Goal: Information Seeking & Learning: Find specific fact

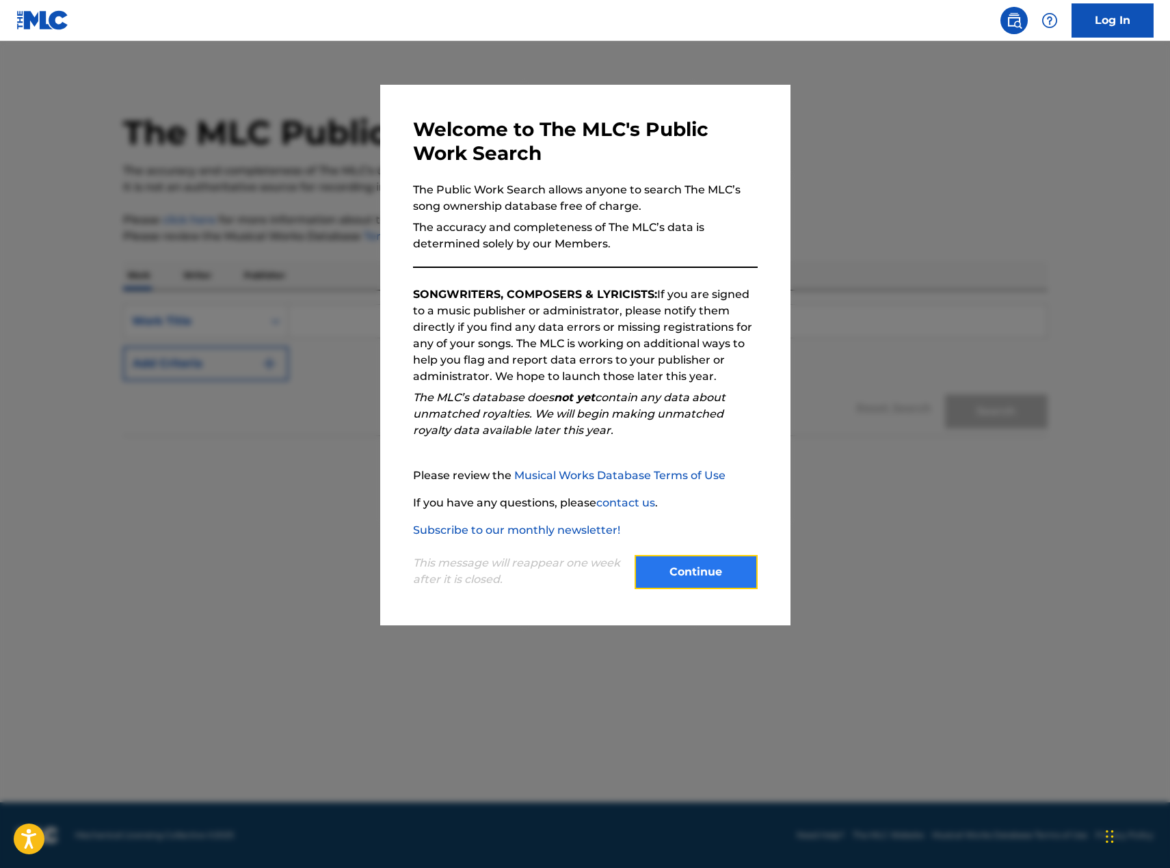
click at [729, 563] on button "Continue" at bounding box center [695, 572] width 123 height 34
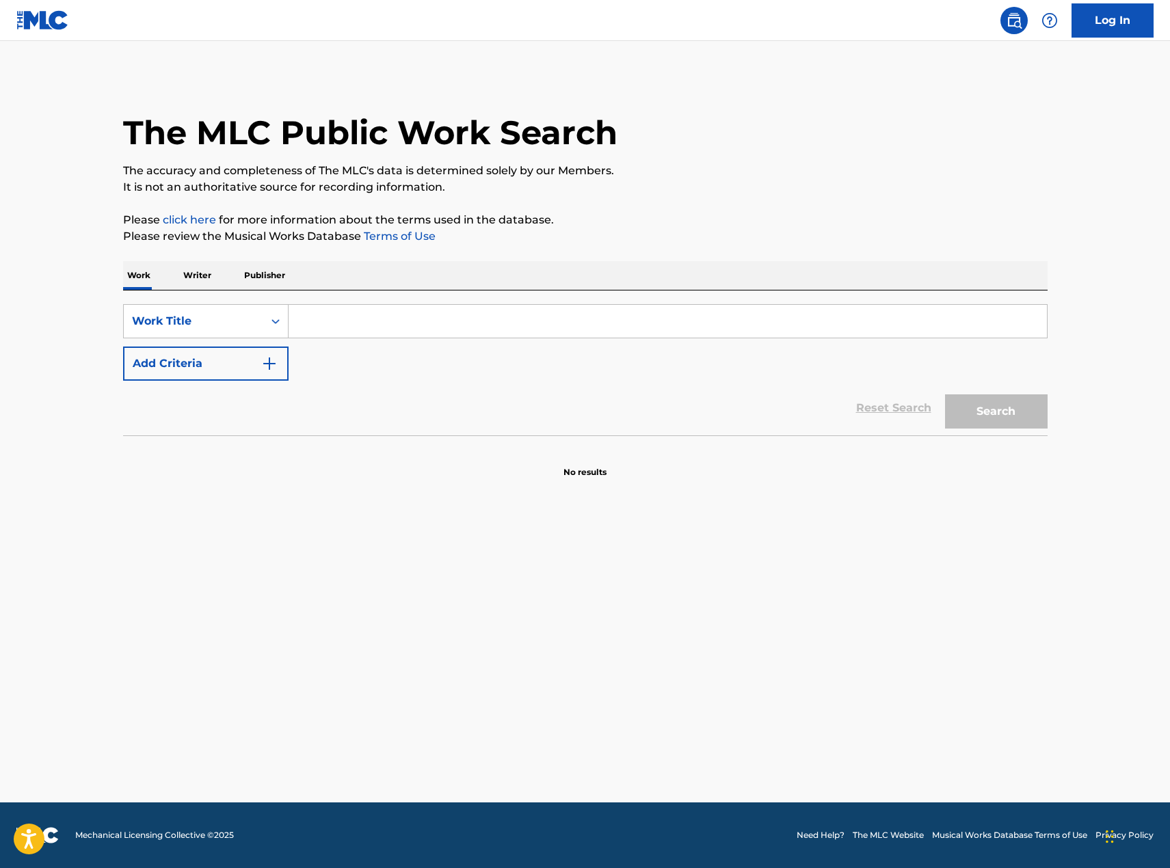
click at [480, 326] on input "Search Form" at bounding box center [667, 321] width 758 height 33
type input "creep"
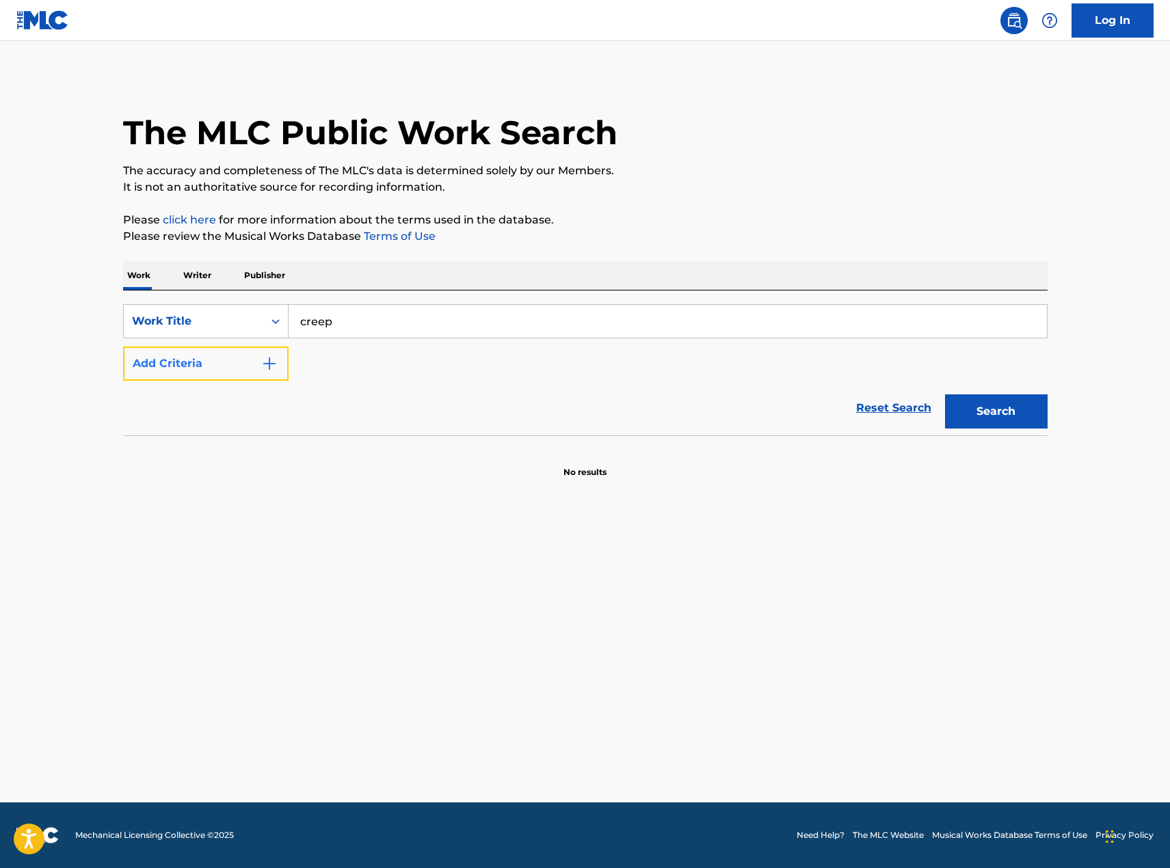
click at [249, 359] on button "Add Criteria" at bounding box center [205, 364] width 165 height 34
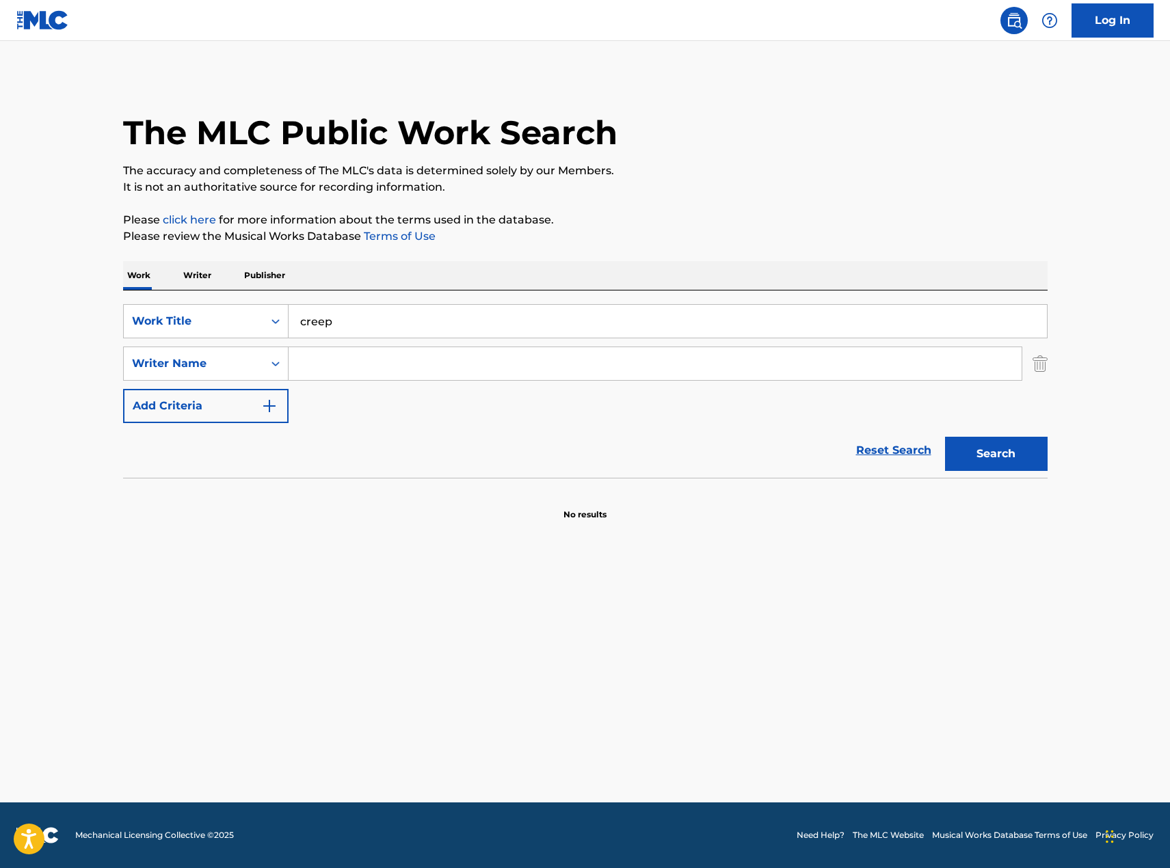
click at [330, 355] on input "Search Form" at bounding box center [654, 363] width 733 height 33
type input "greenwood"
click at [945, 437] on button "Search" at bounding box center [996, 454] width 103 height 34
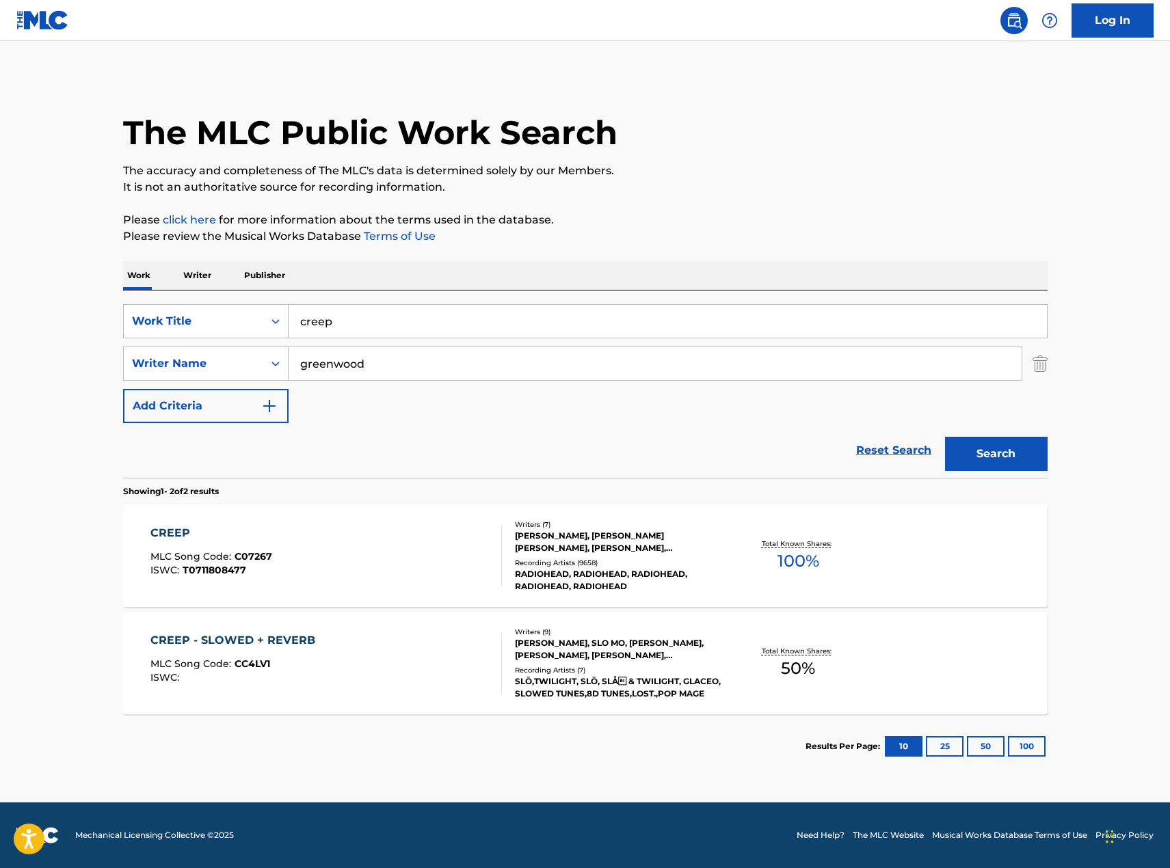
click at [590, 547] on div "[PERSON_NAME], [PERSON_NAME] [PERSON_NAME], [PERSON_NAME], [PERSON_NAME] [PERSO…" at bounding box center [618, 542] width 206 height 25
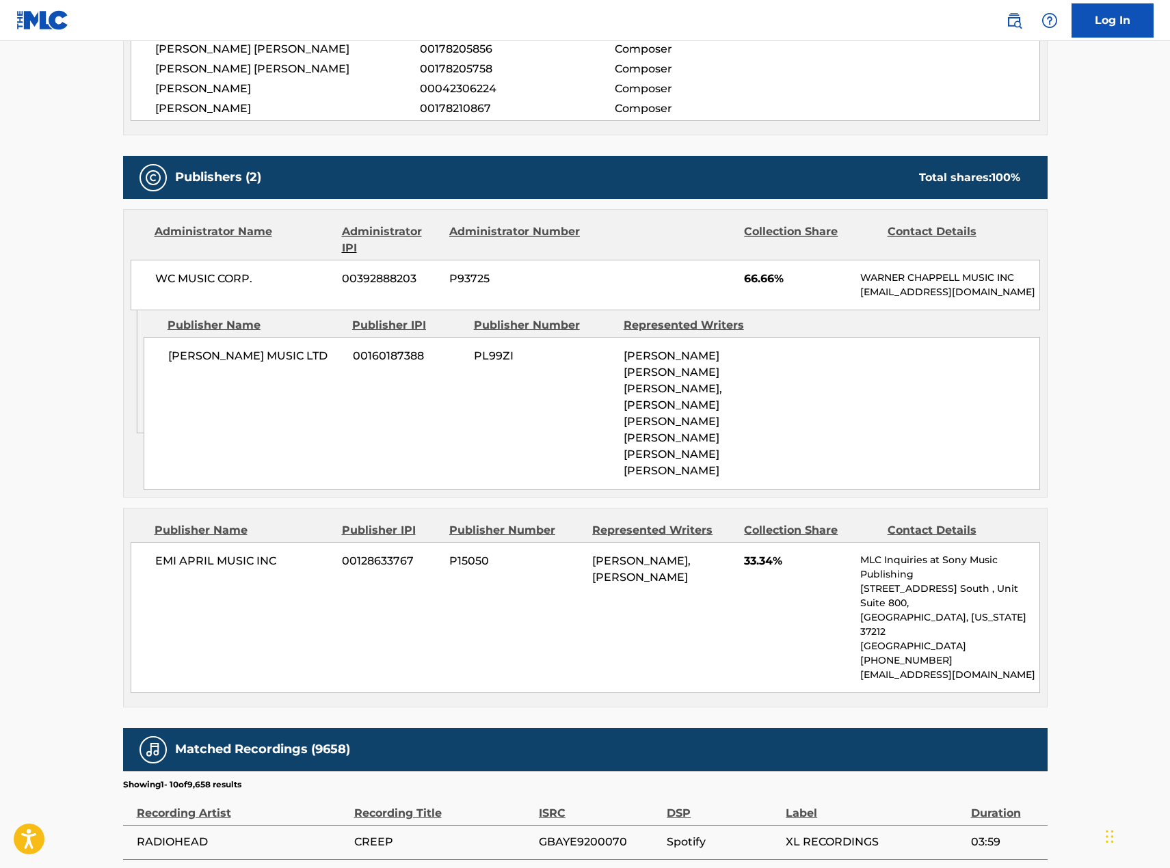
scroll to position [752, 0]
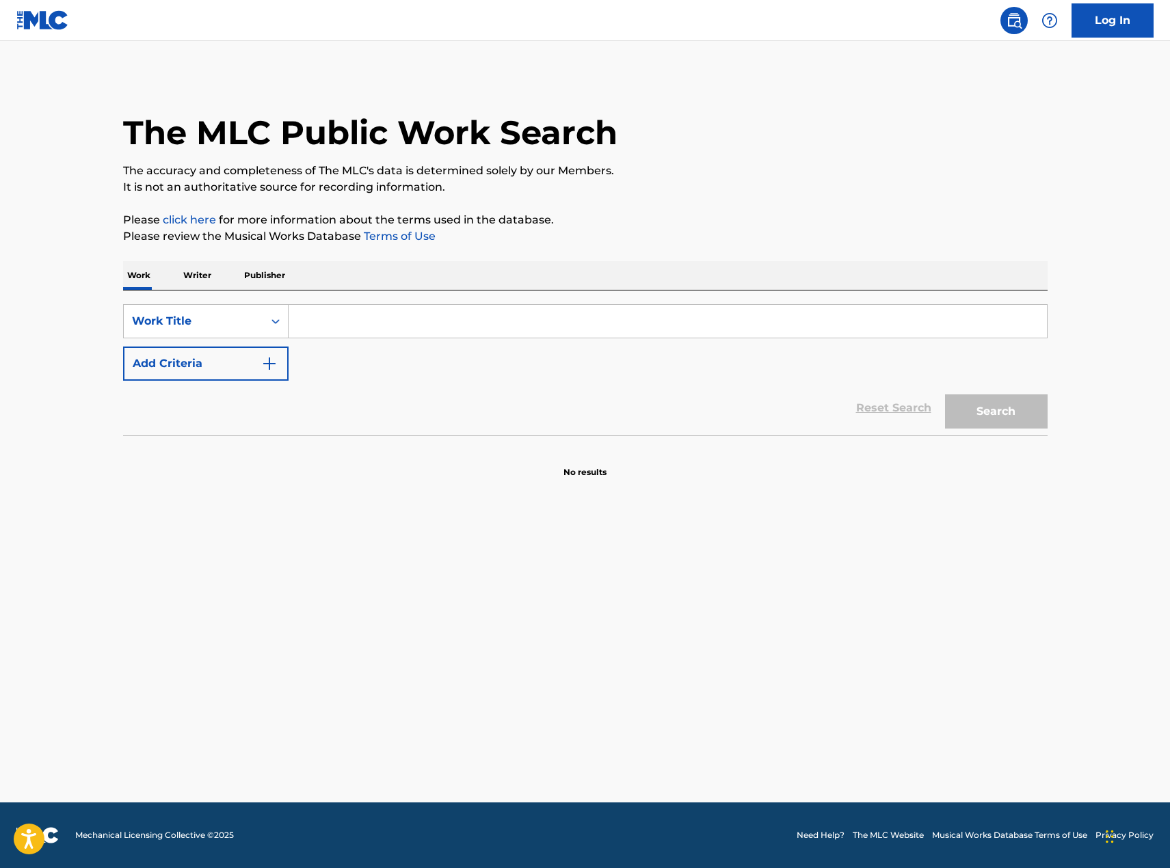
click at [375, 329] on input "Search Form" at bounding box center [667, 321] width 758 height 33
type input "creep"
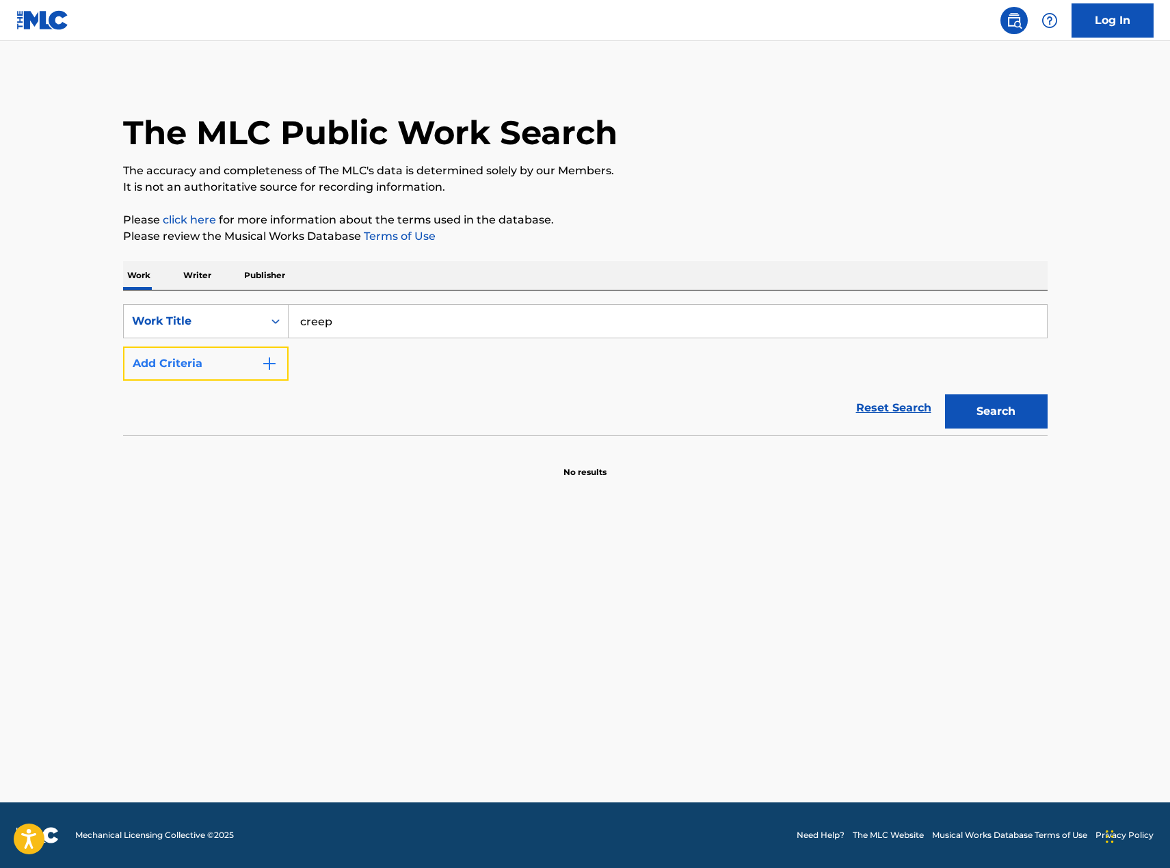
click at [268, 362] on img "Search Form" at bounding box center [269, 363] width 16 height 16
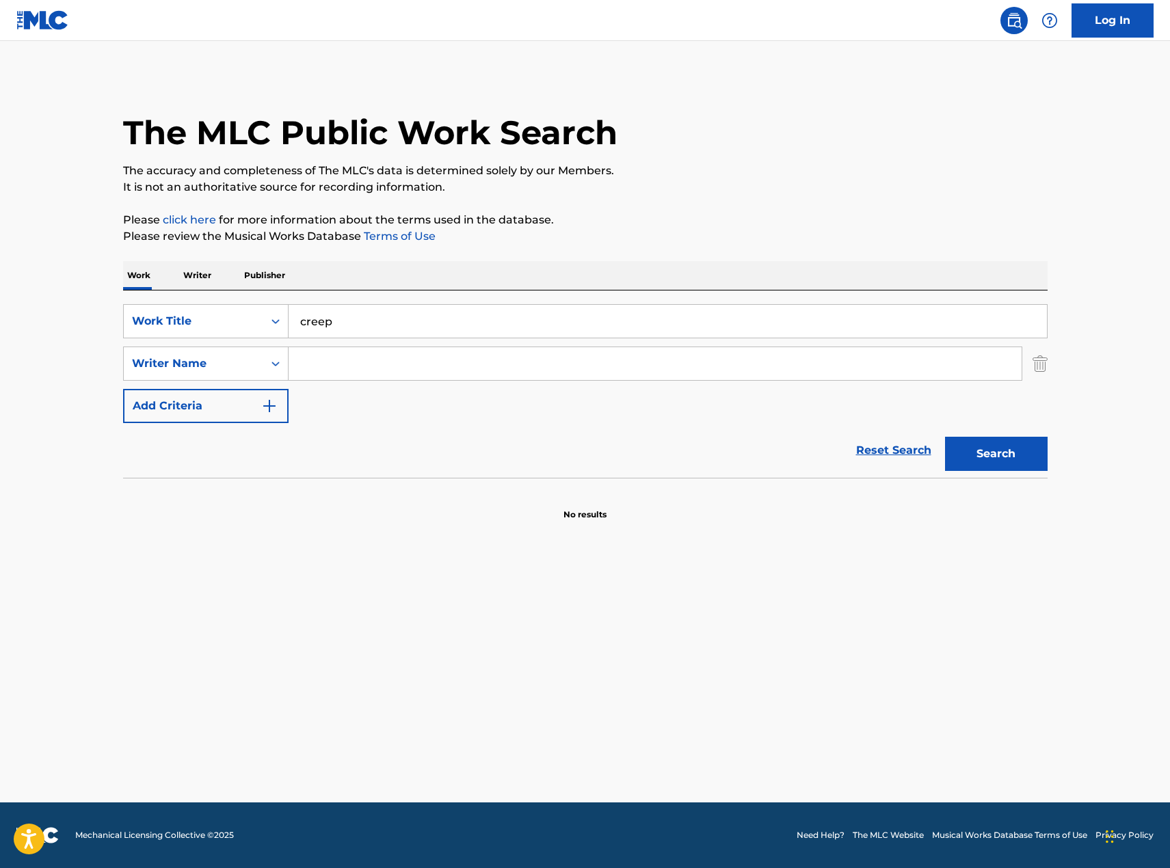
click at [347, 360] on input "Search Form" at bounding box center [654, 363] width 733 height 33
type input "greenwood"
click at [945, 437] on button "Search" at bounding box center [996, 454] width 103 height 34
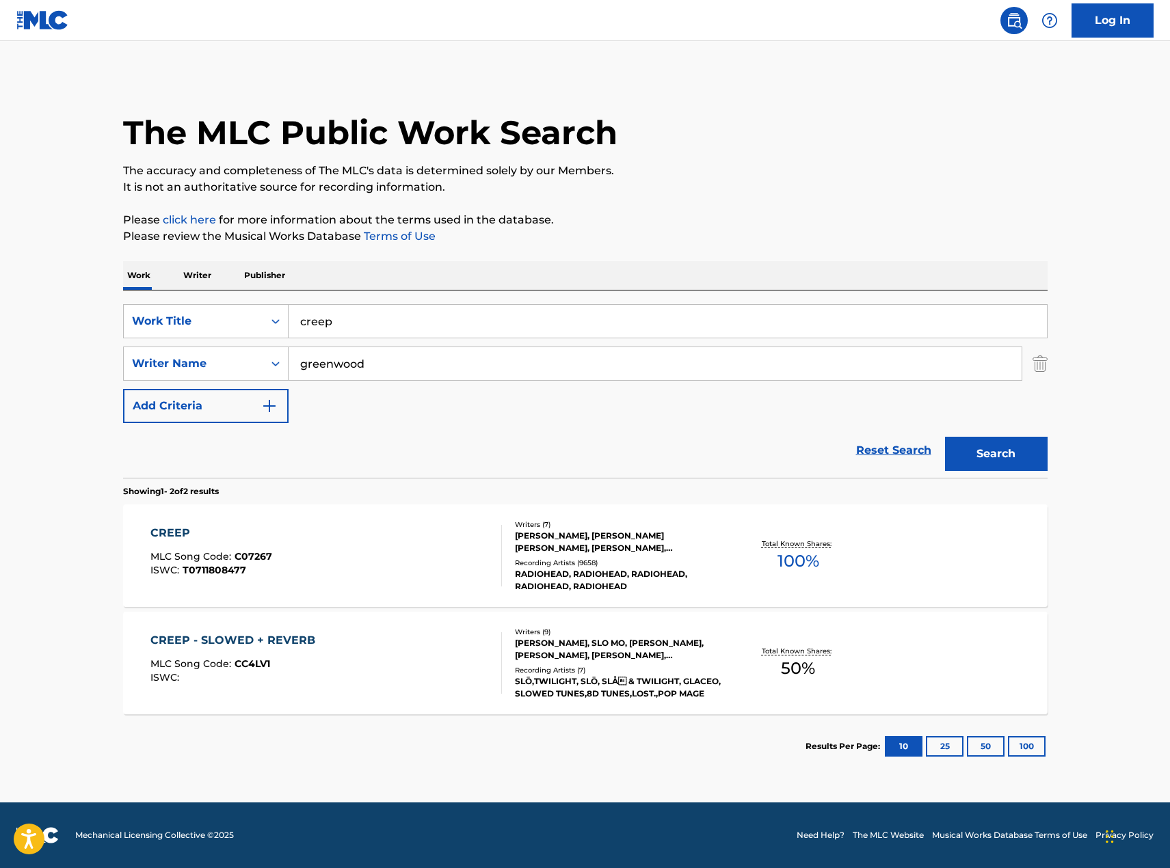
click at [663, 586] on div "RADIOHEAD, RADIOHEAD, RADIOHEAD, RADIOHEAD, RADIOHEAD" at bounding box center [618, 580] width 206 height 25
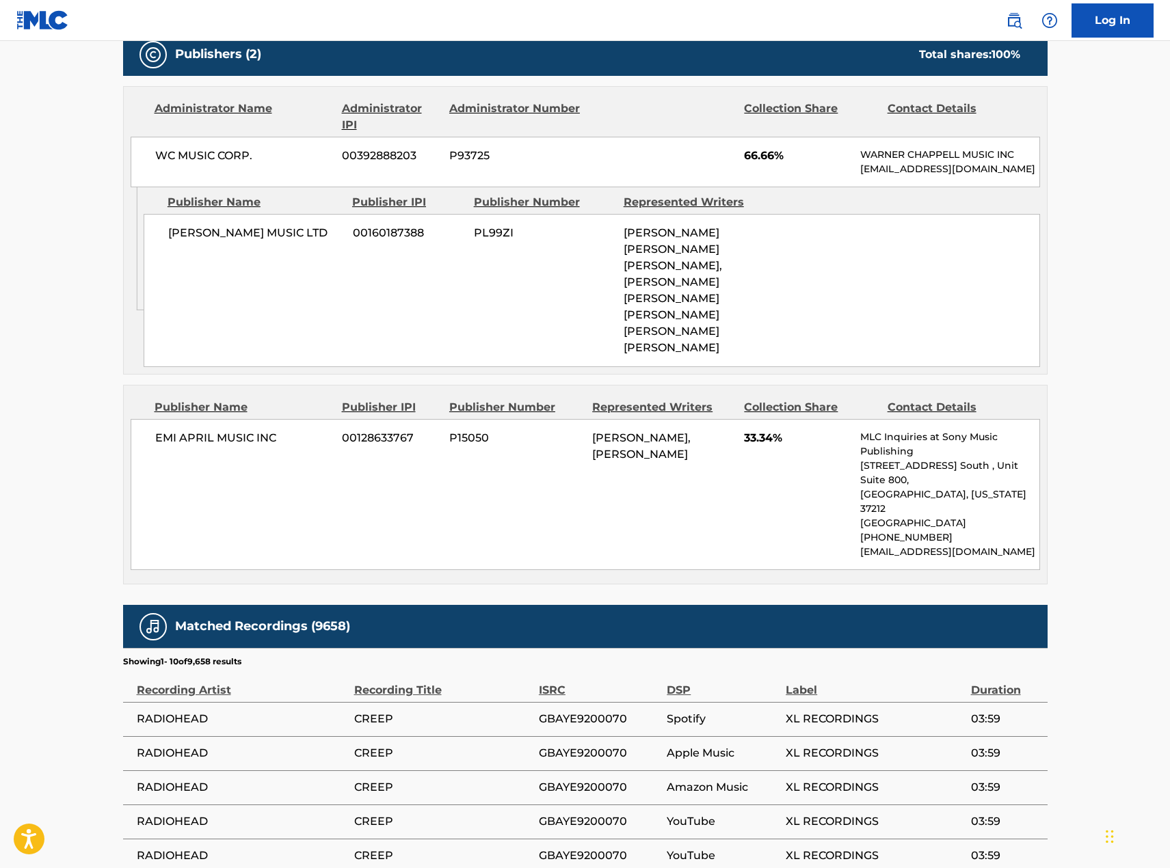
scroll to position [820, 0]
